Goal: Task Accomplishment & Management: Use online tool/utility

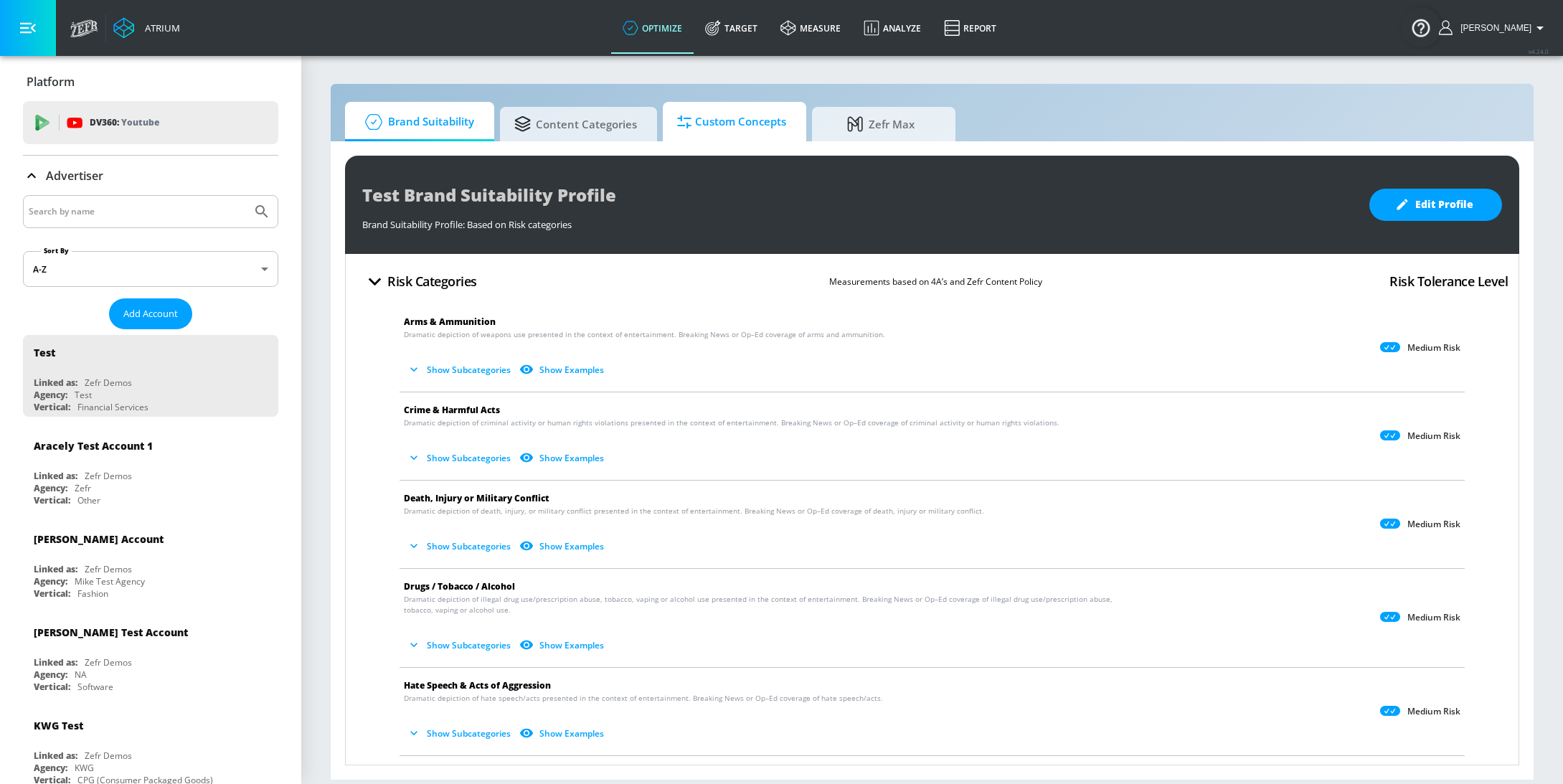
click at [715, 127] on span "Custom Concepts" at bounding box center [732, 121] width 109 height 34
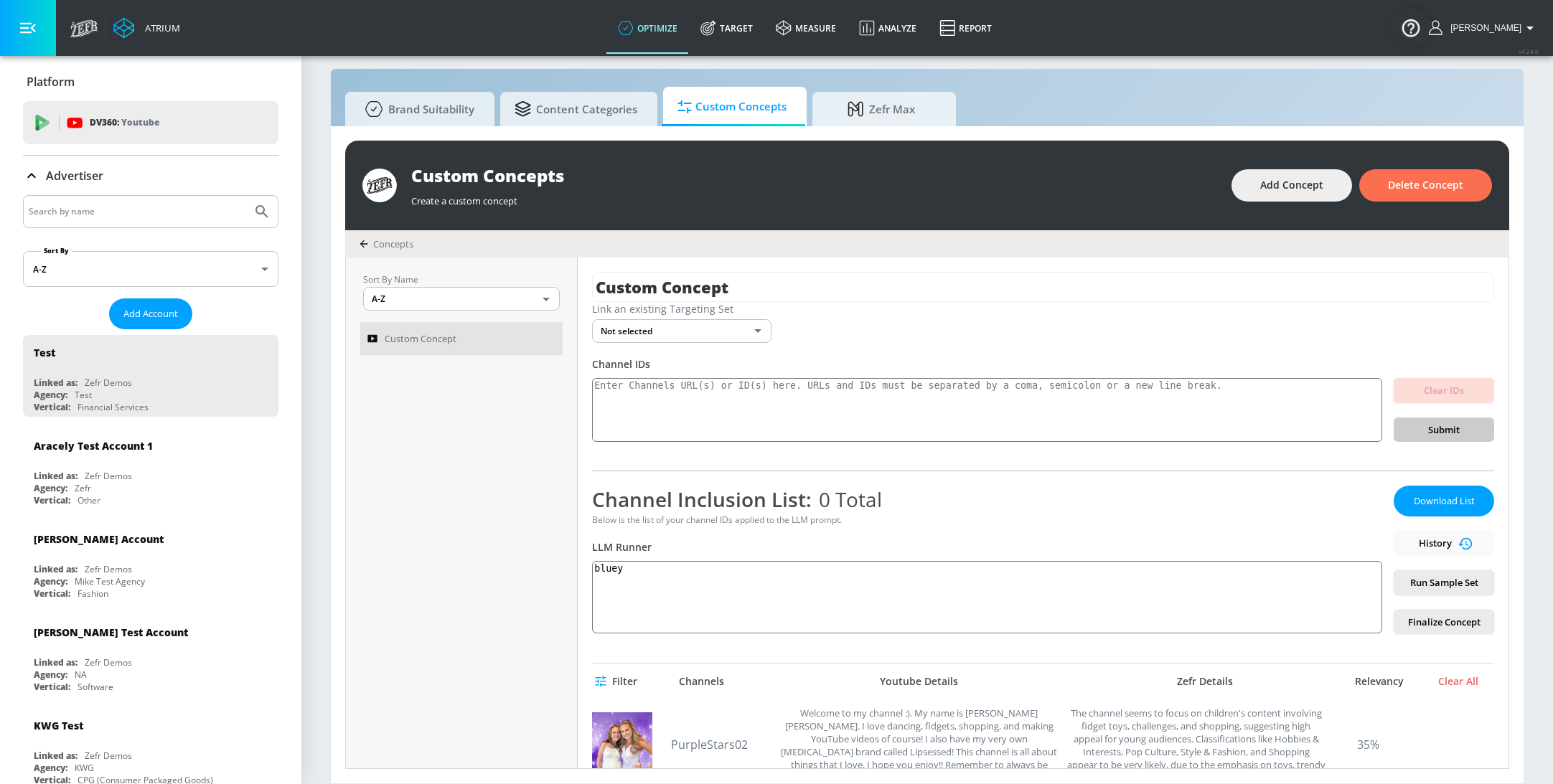
click at [767, 182] on div "Custom Concepts" at bounding box center [814, 176] width 805 height 24
click at [381, 245] on span "Concepts" at bounding box center [394, 244] width 40 height 13
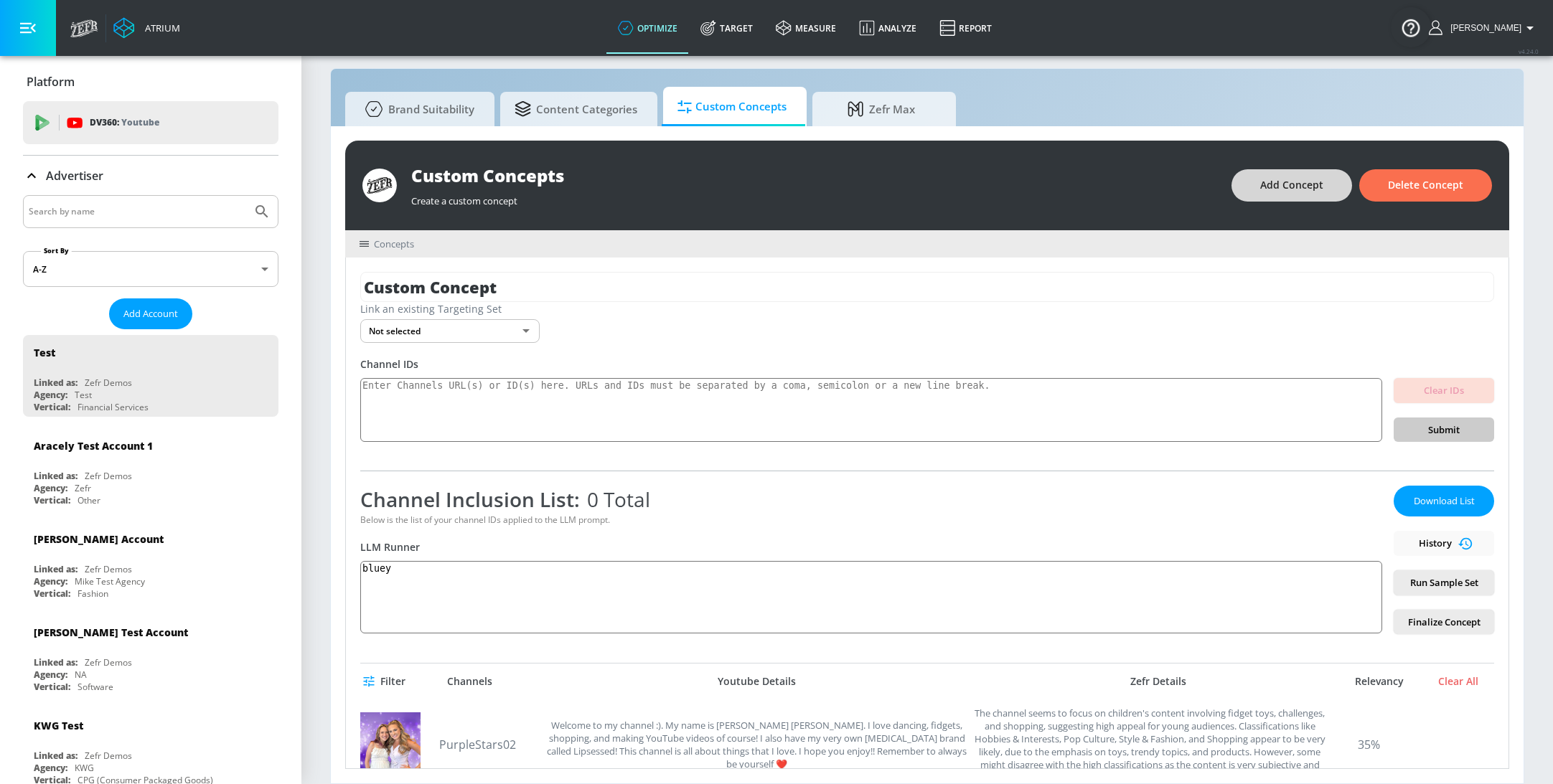
click at [1267, 181] on span "Add Concept" at bounding box center [1291, 186] width 63 height 18
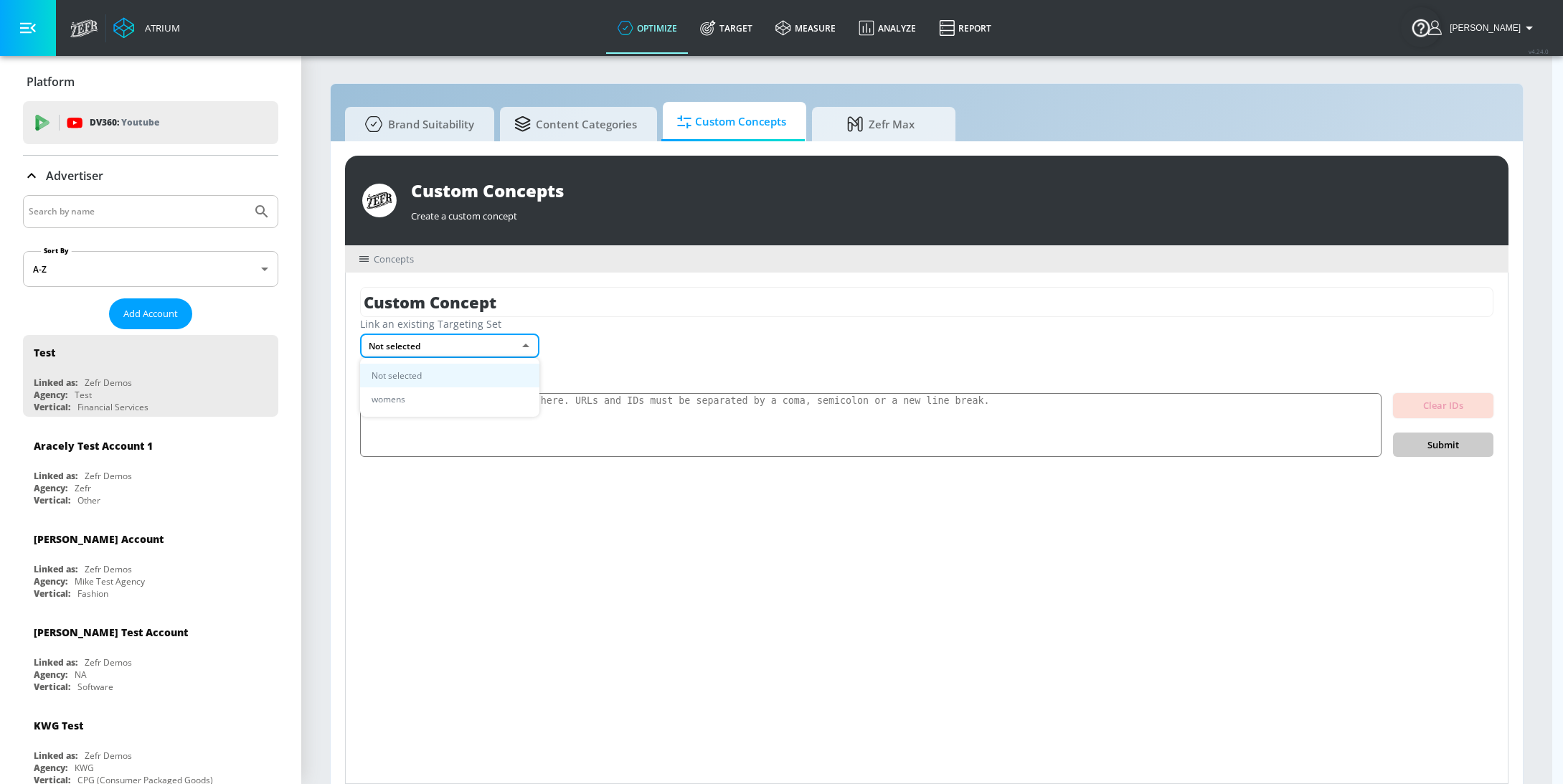
click at [485, 345] on body "Atrium optimize Target measure Analyze Report optimize Target measure Analyze R…" at bounding box center [782, 399] width 1563 height 799
click at [672, 354] on div at bounding box center [782, 392] width 1563 height 784
